Goal: Transaction & Acquisition: Purchase product/service

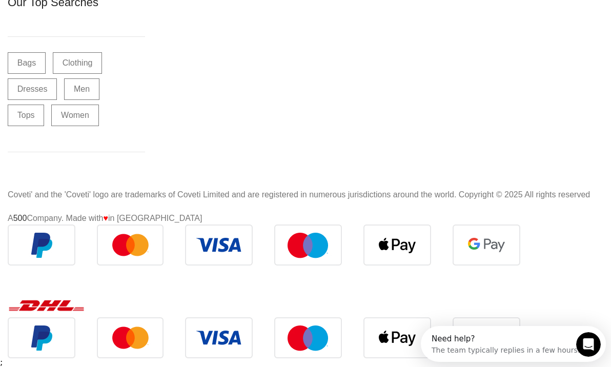
scroll to position [28612, 0]
